Goal: Information Seeking & Learning: Learn about a topic

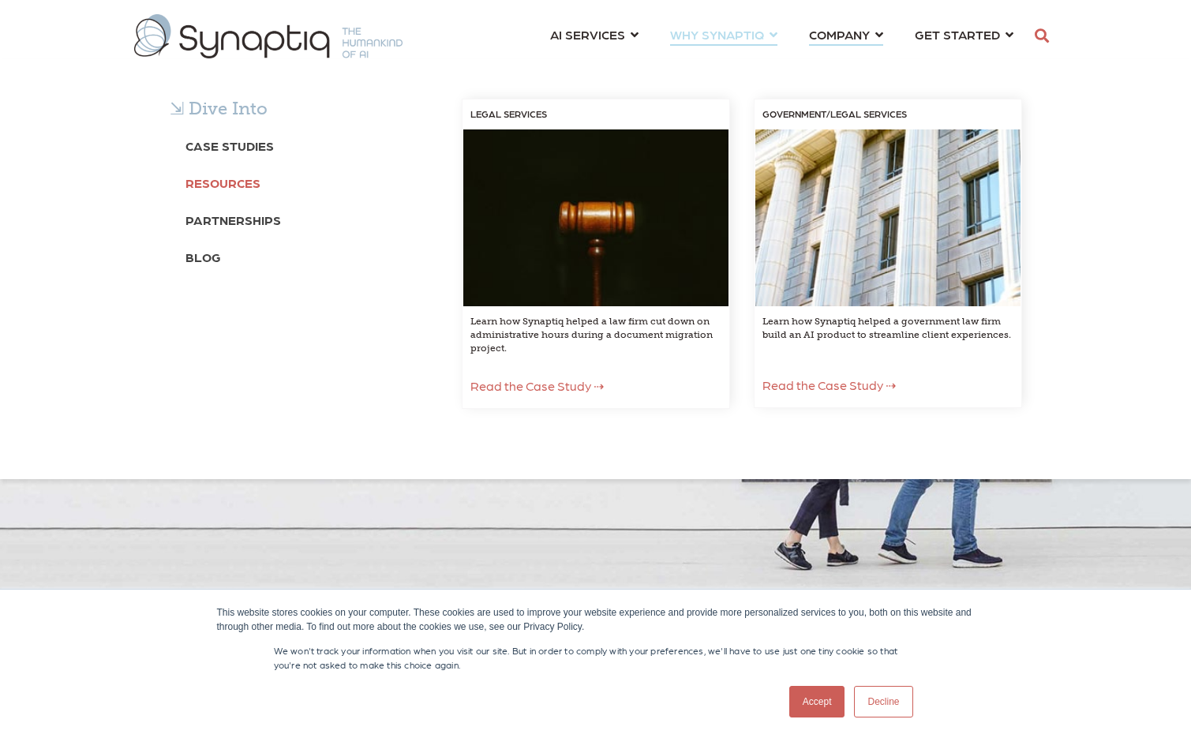
click at [222, 173] on link "Resources" at bounding box center [222, 182] width 75 height 29
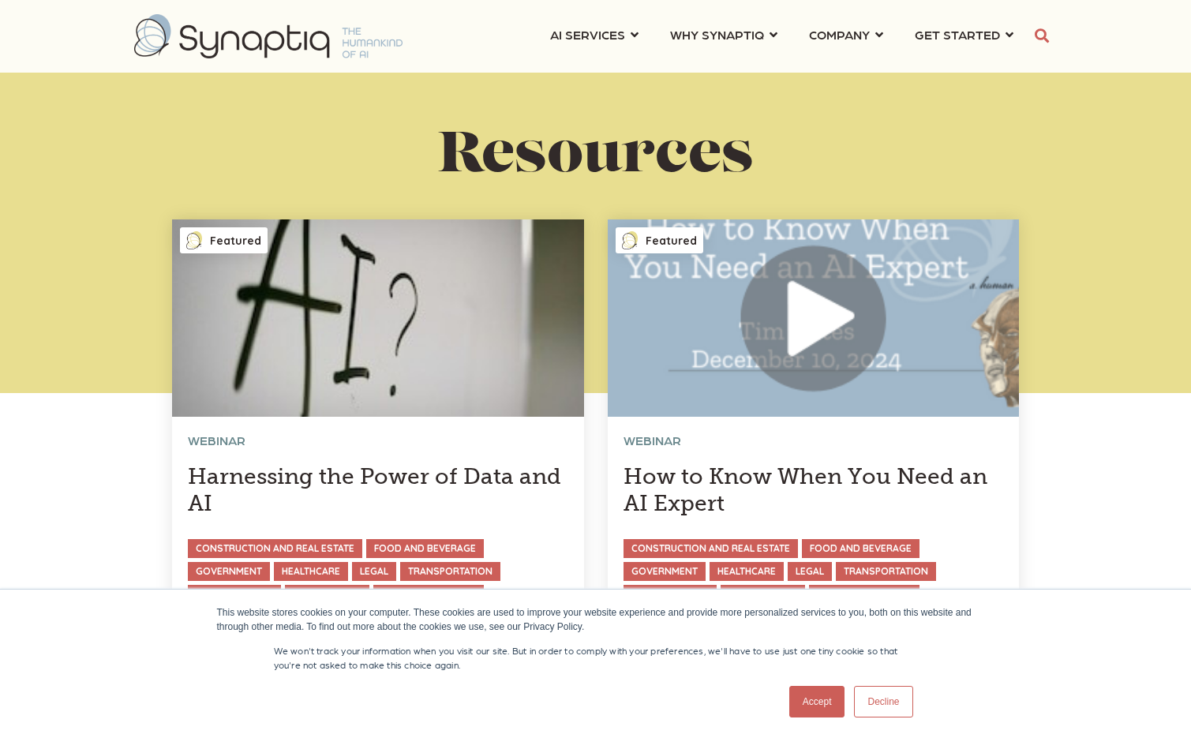
click at [795, 701] on link "Accept" at bounding box center [817, 702] width 56 height 32
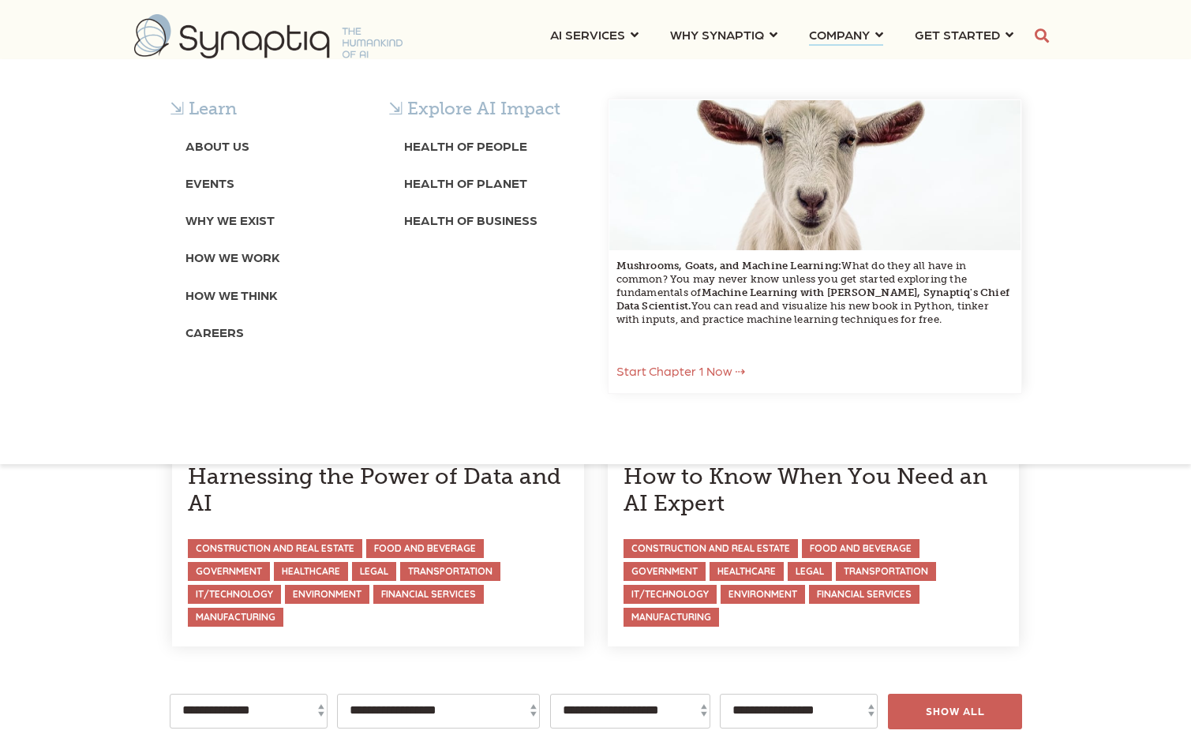
click at [274, 59] on div "⇲ Learn About Us Events Why We Exist How We Work How We Think Careers ⇲ Explore…" at bounding box center [595, 261] width 1191 height 405
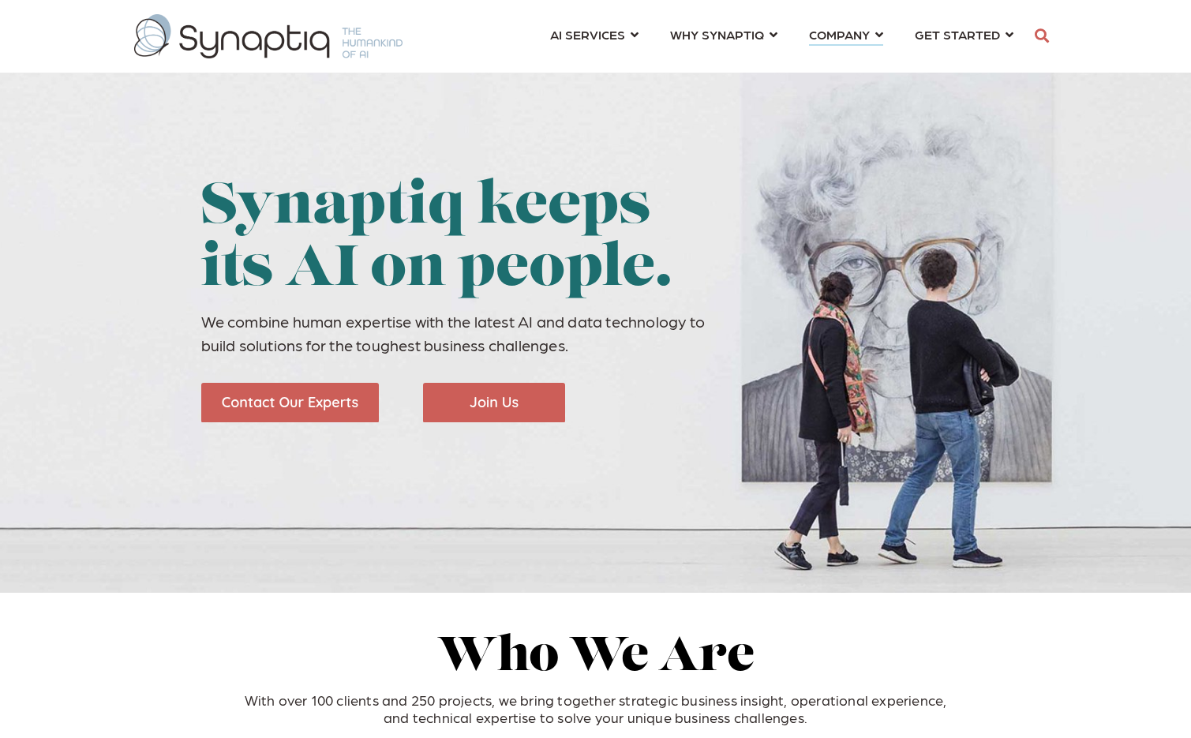
scroll to position [0, 7]
